Goal: Task Accomplishment & Management: Use online tool/utility

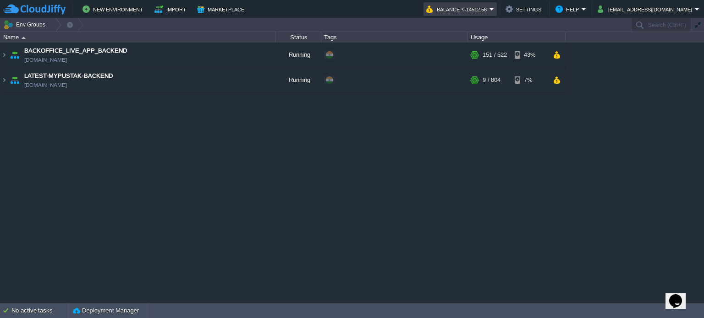
click at [494, 6] on em "Balance ₹-14512.56" at bounding box center [460, 9] width 68 height 11
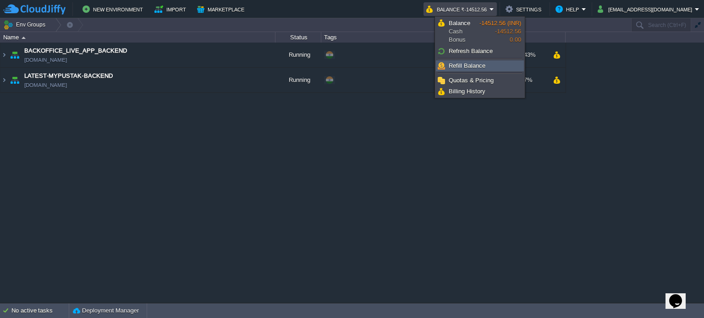
click at [491, 68] on link "Refill Balance" at bounding box center [479, 66] width 87 height 10
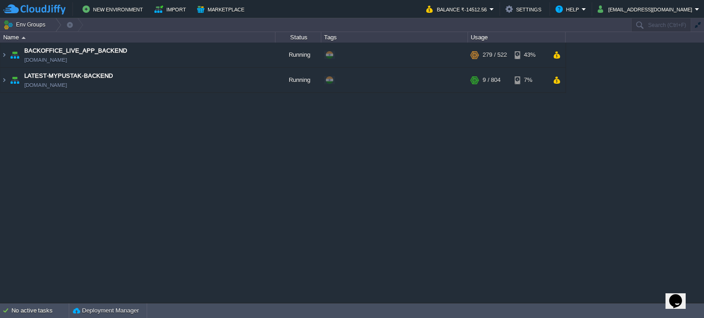
click at [434, 119] on div "BACKOFFICE_LIVE_APP_BACKEND [DOMAIN_NAME] Running + Add to Env Group RAM 23% CP…" at bounding box center [352, 173] width 704 height 261
click at [3, 55] on img at bounding box center [3, 55] width 7 height 25
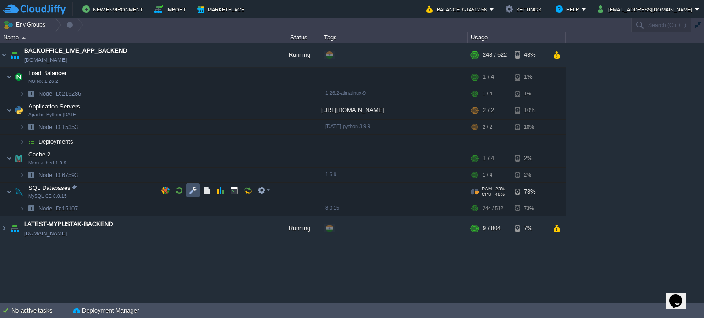
click at [192, 187] on button "button" at bounding box center [193, 190] width 8 height 8
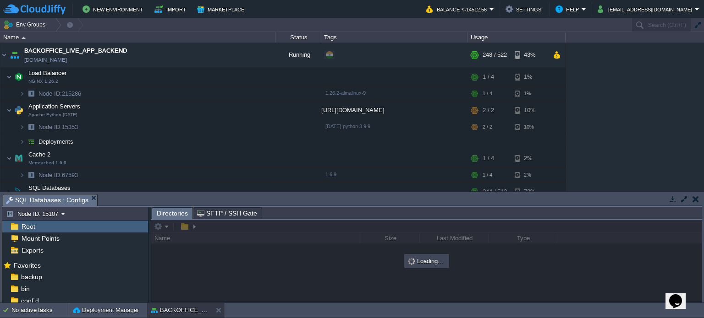
click at [687, 201] on button "button" at bounding box center [684, 199] width 8 height 8
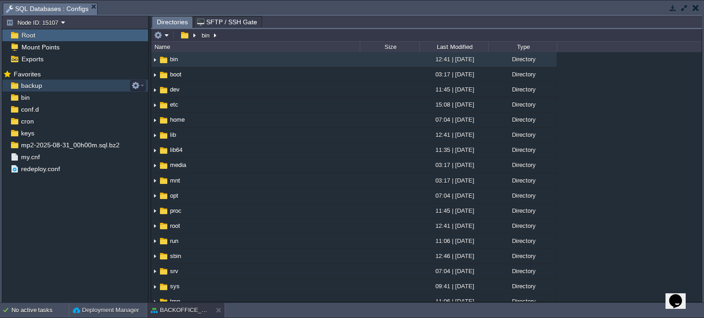
click at [32, 86] on span "backup" at bounding box center [31, 86] width 24 height 8
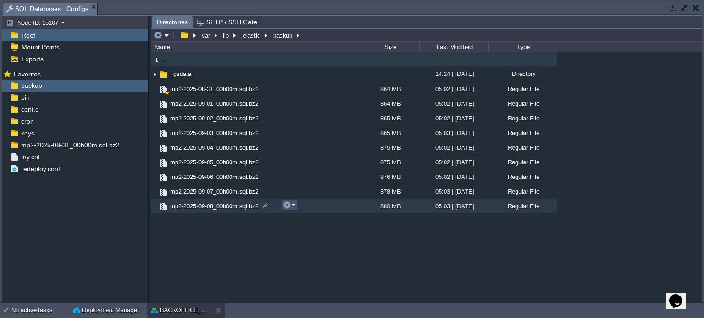
click at [289, 206] on button "button" at bounding box center [287, 205] width 8 height 8
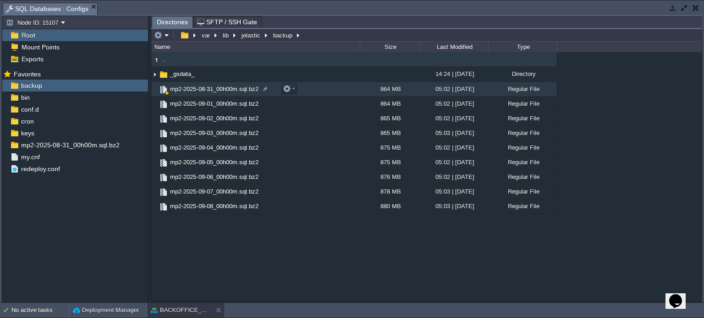
click at [278, 87] on div ".. _gsdata_ 14:24 | [DATE] Directory mp2-2025-08-31_00h00m.sql.bz2 864 MB 05:02…" at bounding box center [426, 177] width 550 height 250
click at [293, 88] on em at bounding box center [289, 89] width 12 height 8
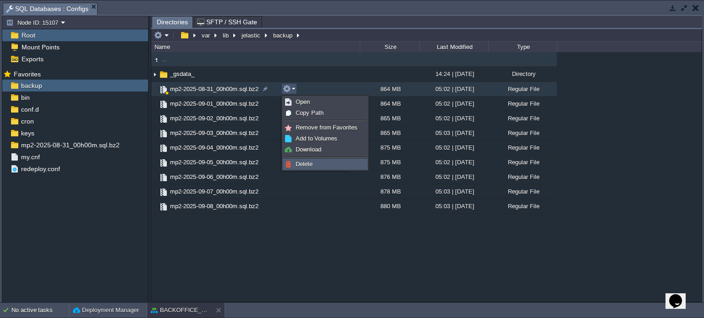
click at [308, 162] on span "Delete" at bounding box center [303, 164] width 17 height 7
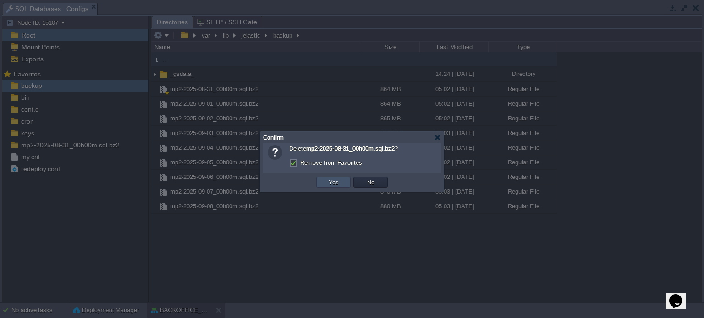
click at [334, 185] on button "Yes" at bounding box center [334, 182] width 16 height 8
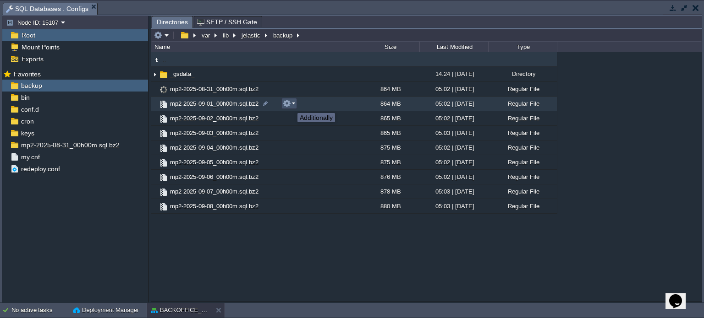
click at [290, 105] on button "button" at bounding box center [287, 103] width 8 height 8
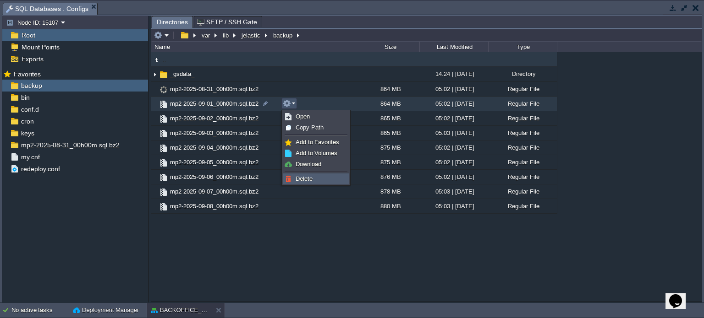
click at [306, 181] on span "Delete" at bounding box center [303, 178] width 17 height 7
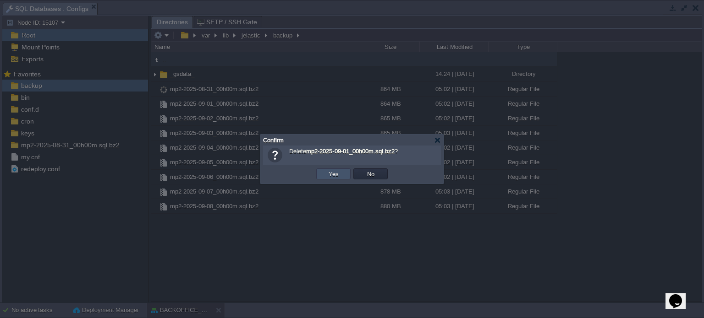
click at [335, 172] on button "Yes" at bounding box center [334, 174] width 16 height 8
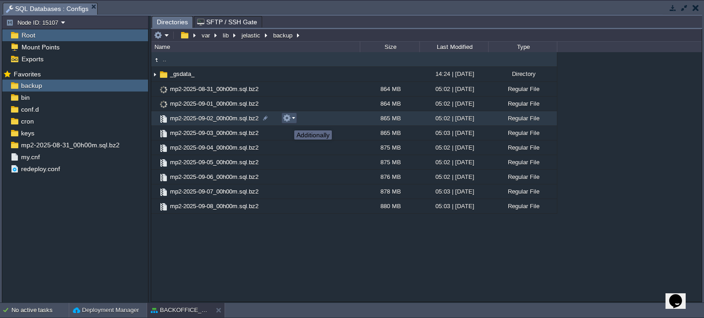
click at [287, 122] on button "button" at bounding box center [287, 118] width 8 height 8
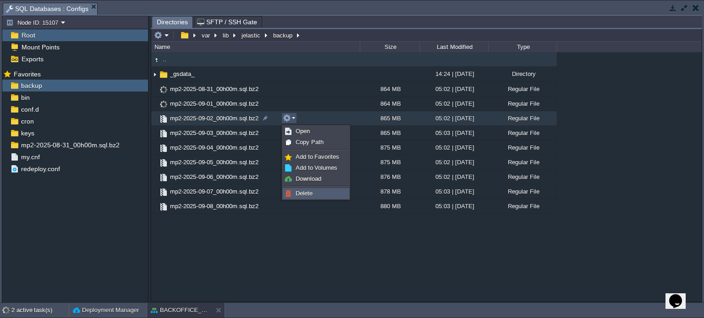
click at [306, 190] on span "Delete" at bounding box center [303, 193] width 17 height 7
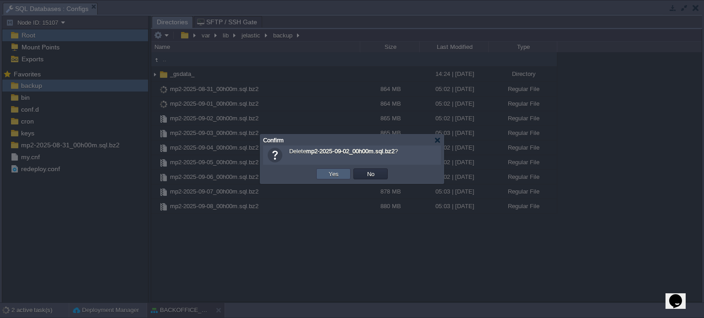
click at [341, 175] on td "Yes" at bounding box center [333, 174] width 34 height 11
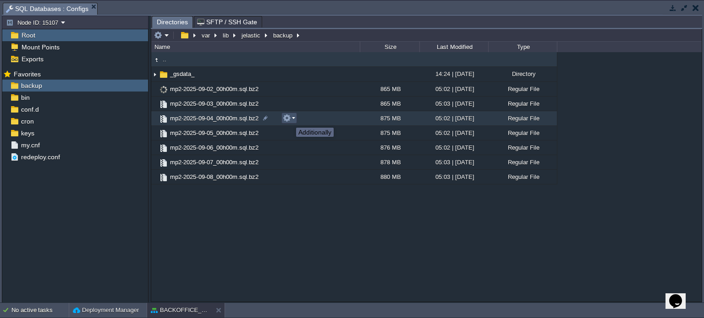
click at [289, 120] on button "button" at bounding box center [287, 118] width 8 height 8
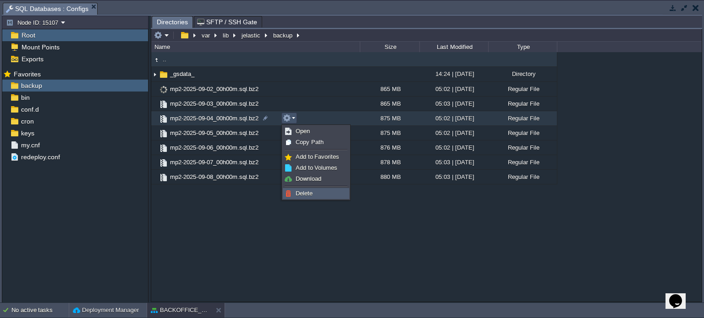
click at [305, 194] on span "Delete" at bounding box center [303, 193] width 17 height 7
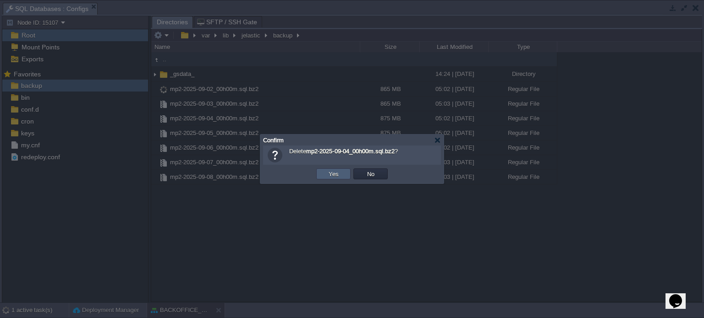
click at [340, 171] on button "Yes" at bounding box center [334, 174] width 16 height 8
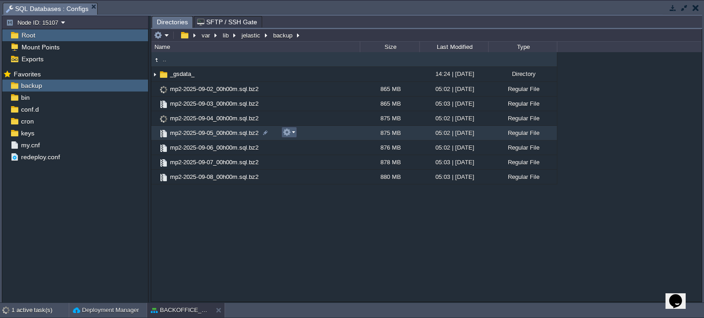
click at [292, 133] on em at bounding box center [289, 132] width 12 height 8
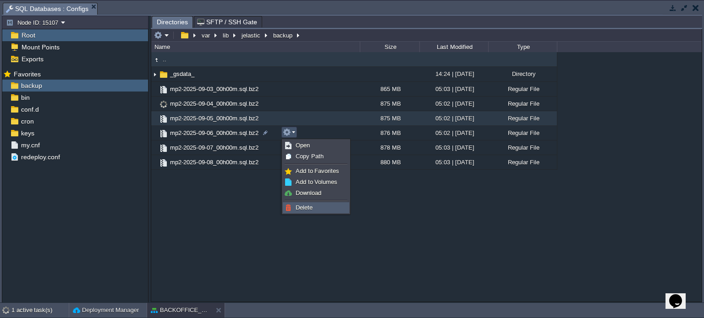
click at [304, 208] on span "Delete" at bounding box center [303, 207] width 17 height 7
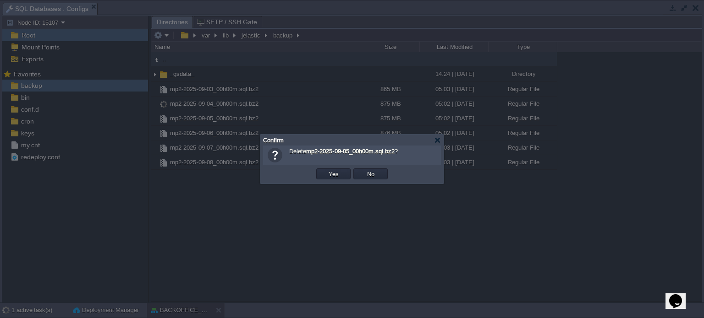
click at [328, 168] on td "Yes" at bounding box center [333, 174] width 37 height 14
click at [330, 169] on td "Yes" at bounding box center [333, 174] width 34 height 11
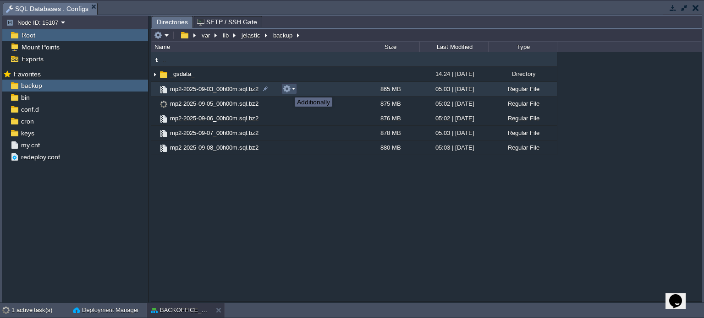
click at [288, 89] on button "button" at bounding box center [287, 89] width 8 height 8
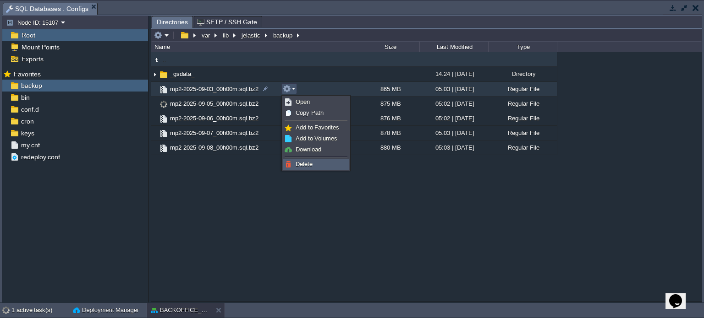
click at [309, 164] on span "Delete" at bounding box center [303, 164] width 17 height 7
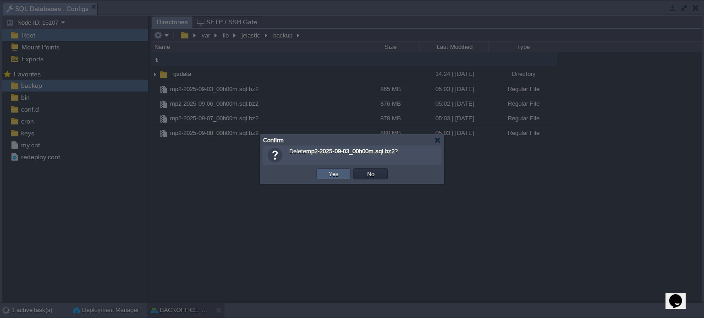
click at [332, 170] on button "Yes" at bounding box center [334, 174] width 16 height 8
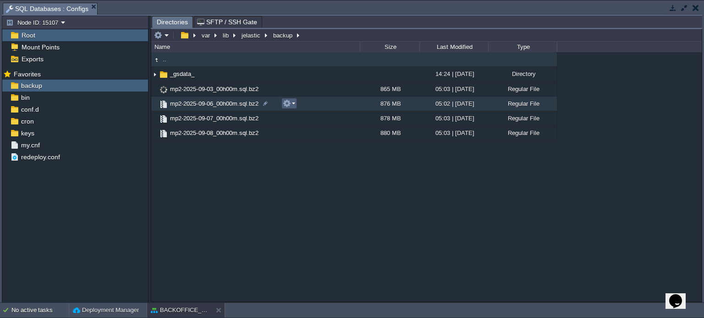
click at [291, 103] on em at bounding box center [289, 103] width 12 height 8
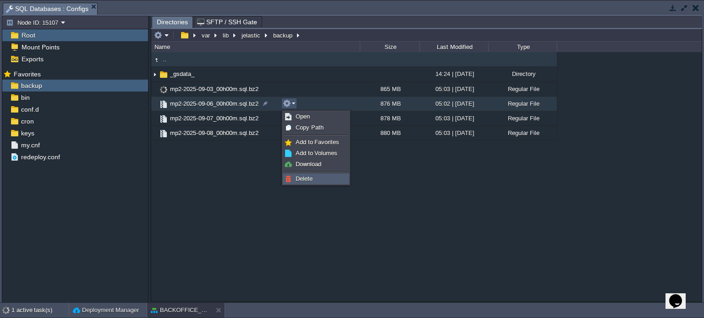
click at [304, 178] on span "Delete" at bounding box center [303, 178] width 17 height 7
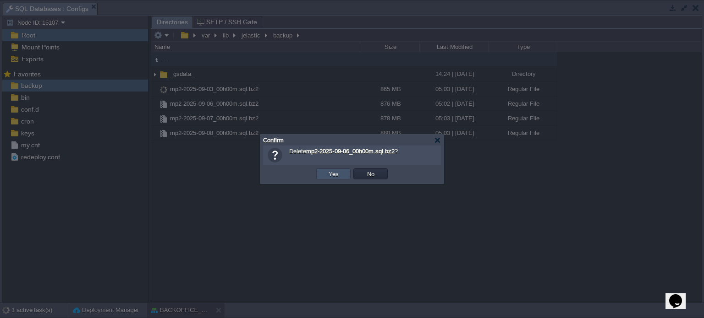
click at [338, 172] on button "Yes" at bounding box center [334, 174] width 16 height 8
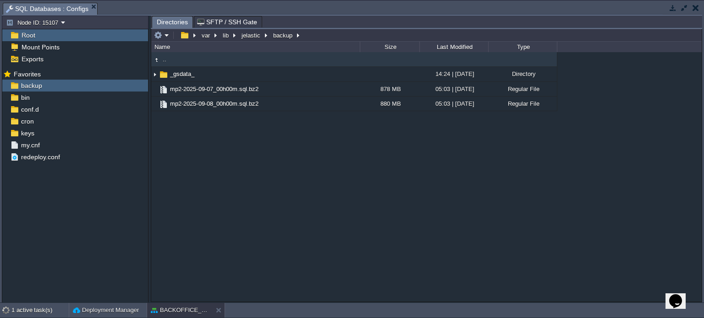
click at [693, 5] on button "button" at bounding box center [695, 8] width 6 height 8
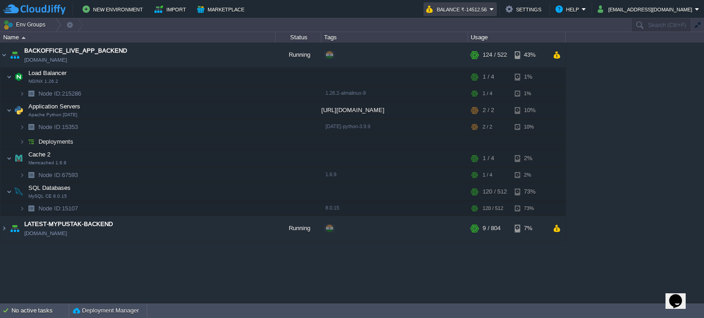
click at [494, 8] on em "Balance ₹-14512.56" at bounding box center [460, 9] width 68 height 11
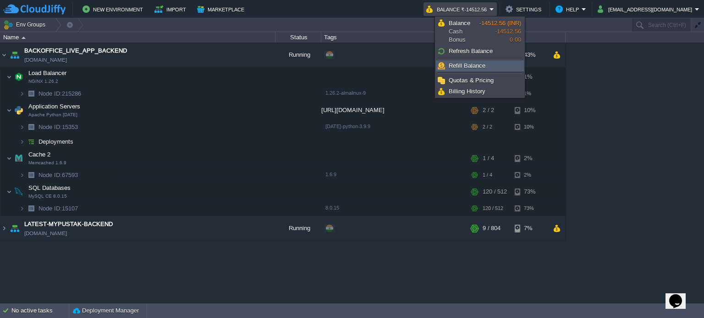
click at [496, 64] on link "Refill Balance" at bounding box center [479, 66] width 87 height 10
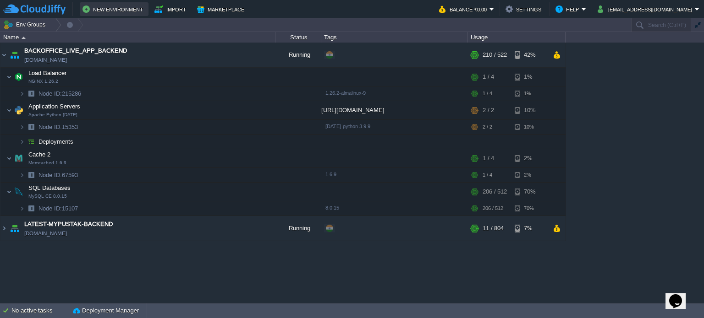
click at [104, 8] on button "New Environment" at bounding box center [113, 9] width 63 height 11
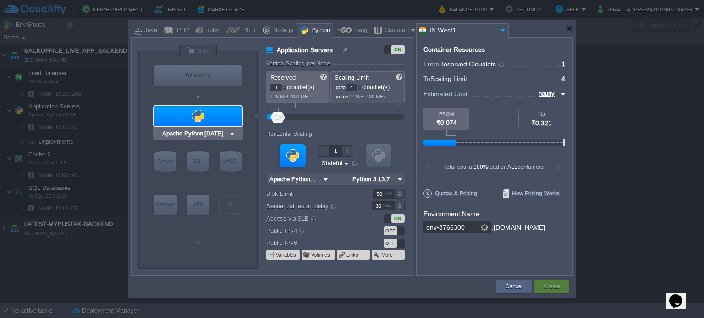
type input "MariaDB 12.0.2"
click at [198, 168] on div "SQL" at bounding box center [198, 162] width 22 height 20
type input "SQL Databases"
type input "4"
type input "6"
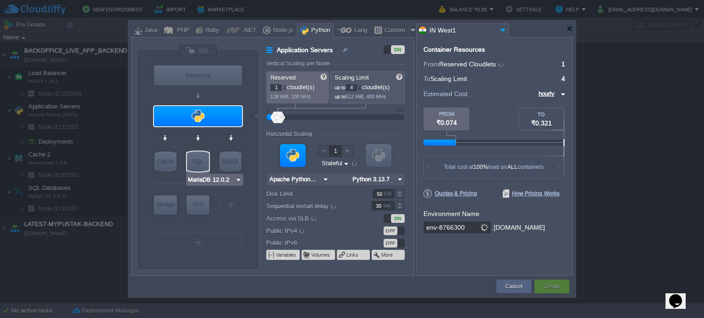
type input "MariaDB 12.0.2"
type input "12.0.2-almalin..."
type input "Stateless"
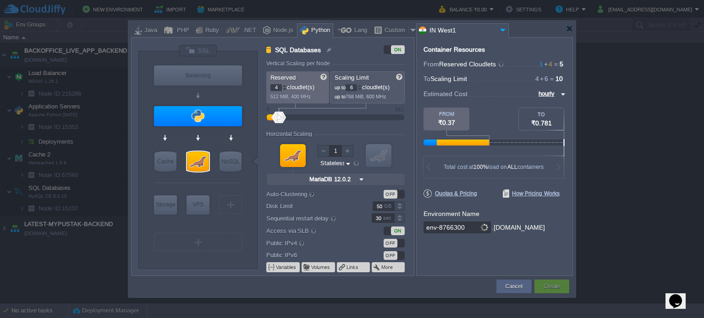
type input "Apache Python [DATE]"
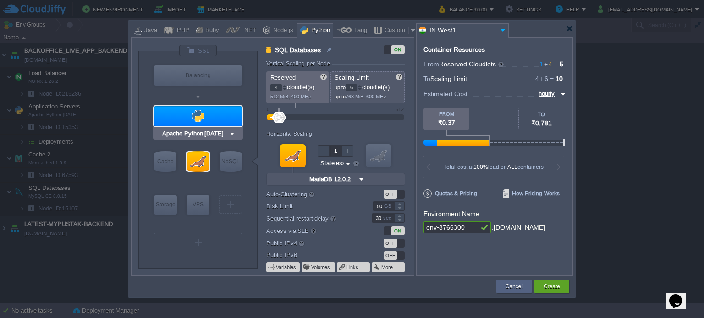
click at [209, 122] on div at bounding box center [198, 116] width 88 height 20
type input "Application Servers"
type input "1"
type input "4"
type input "Apache Python..."
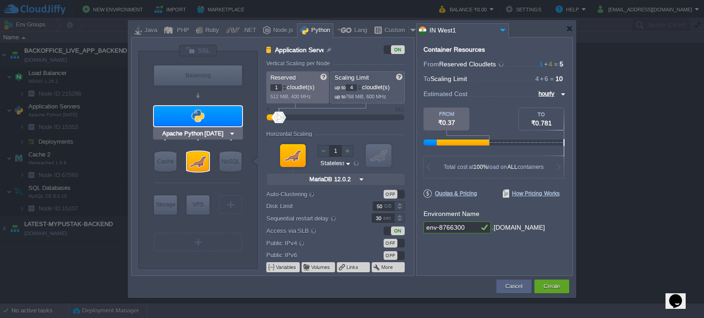
type input "Python 3.13.7"
type input "Stateful"
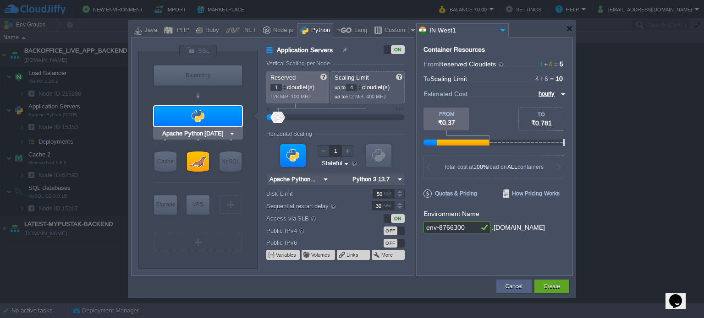
click at [210, 116] on div at bounding box center [198, 116] width 88 height 20
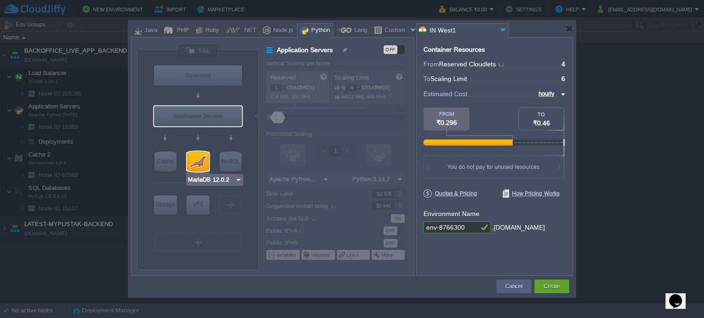
click at [236, 180] on img at bounding box center [238, 179] width 7 height 9
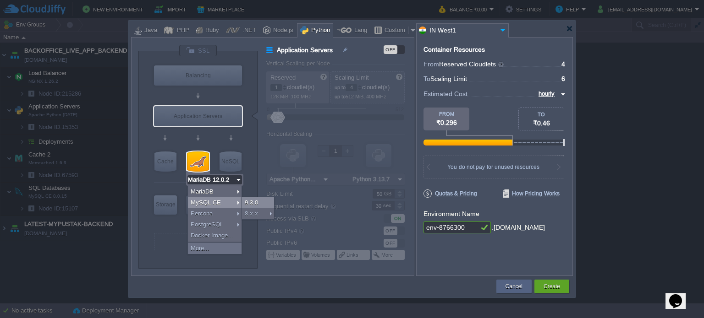
click at [249, 205] on div "9.3.0" at bounding box center [258, 202] width 32 height 11
type input "MySQL CE 9.3.0"
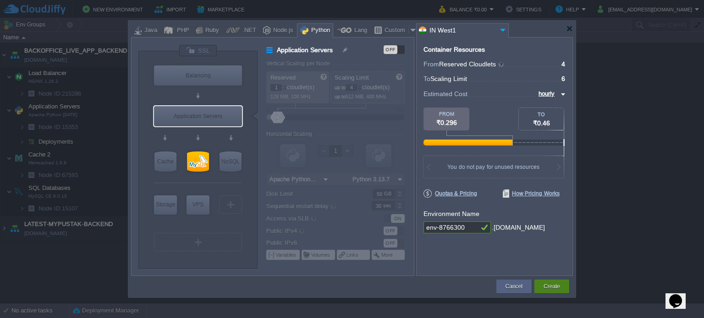
click at [555, 288] on button "Create" at bounding box center [551, 286] width 16 height 9
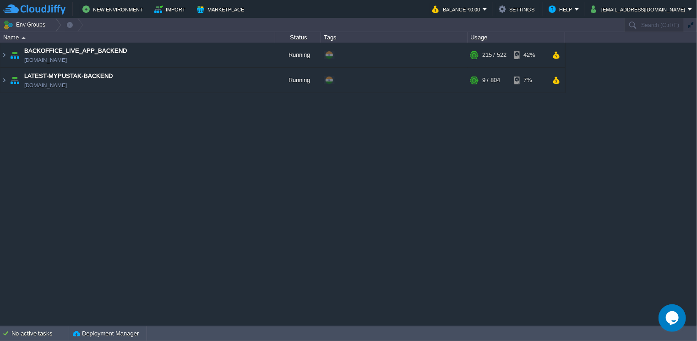
click at [291, 266] on div "BACKOFFICE_LIVE_APP_BACKEND env-0993927.cloudjiffy.net Running + Add to Env Gro…" at bounding box center [348, 184] width 697 height 283
